Goal: Transaction & Acquisition: Book appointment/travel/reservation

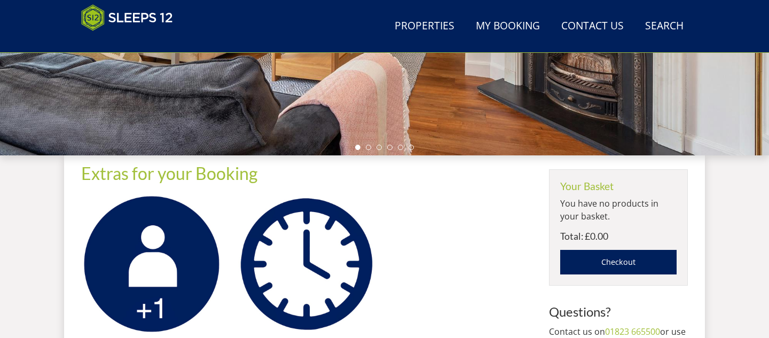
scroll to position [297, 0]
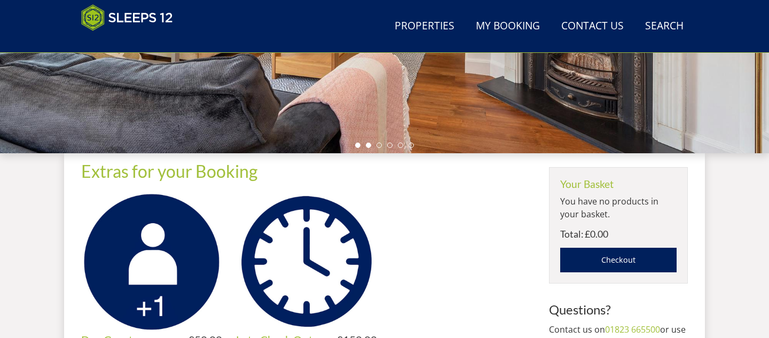
click at [366, 144] on li at bounding box center [368, 145] width 5 height 5
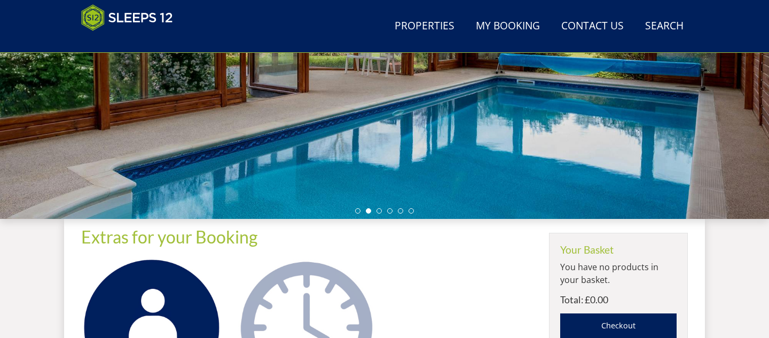
scroll to position [0, 0]
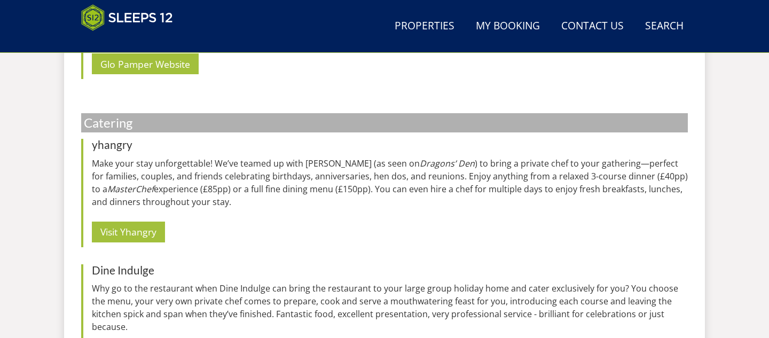
scroll to position [1143, 0]
drag, startPoint x: 130, startPoint y: 150, endPoint x: 90, endPoint y: 150, distance: 40.0
click at [90, 150] on div "yhangry Make your stay unforgettable! We’ve teamed up with yhangry (as seen on …" at bounding box center [384, 192] width 606 height 108
copy h3 "yhangry"
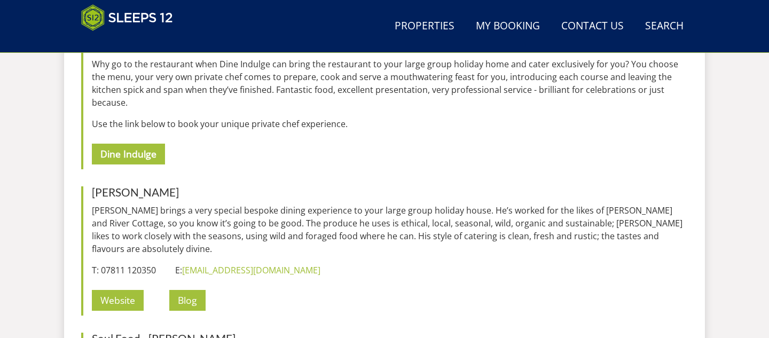
scroll to position [1367, 0]
click at [115, 289] on link "Website" at bounding box center [118, 299] width 52 height 21
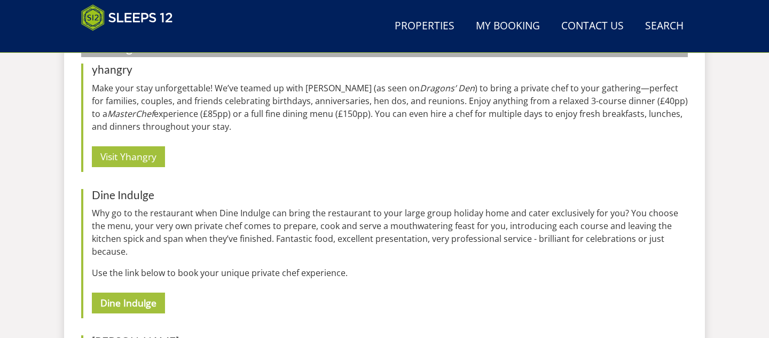
scroll to position [1236, 0]
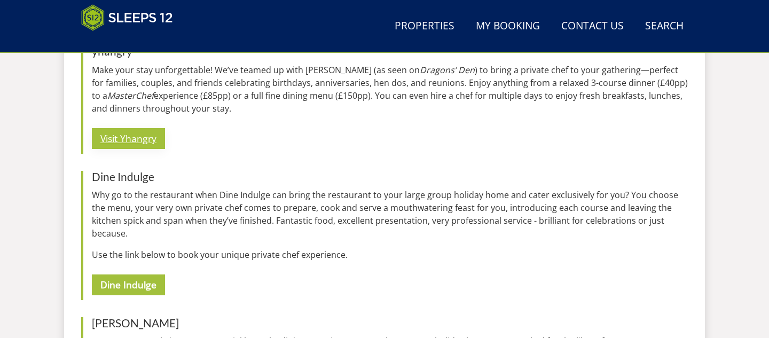
click at [151, 142] on link "Visit Yhangry" at bounding box center [128, 138] width 73 height 21
click at [141, 147] on link "Visit Yhangry" at bounding box center [128, 138] width 73 height 21
